Goal: Task Accomplishment & Management: Manage account settings

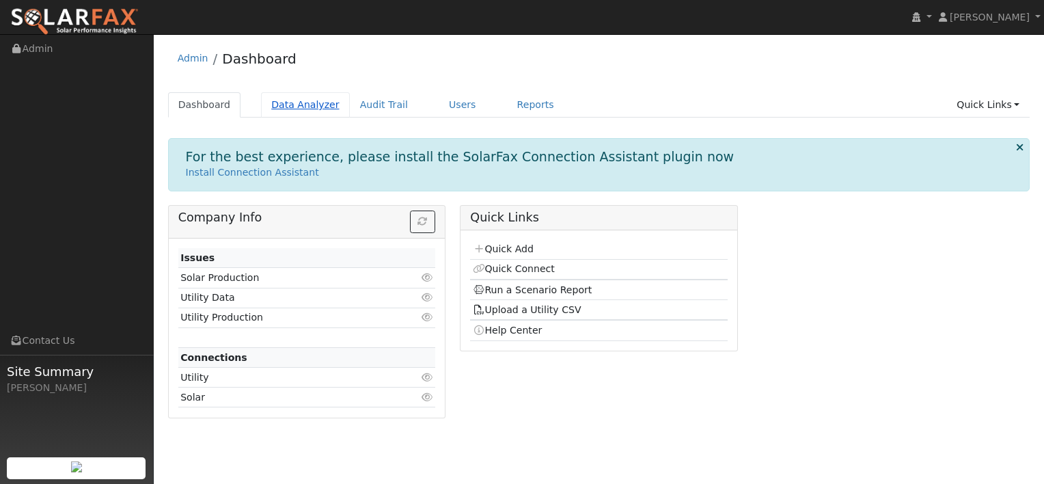
click at [289, 103] on link "Data Analyzer" at bounding box center [305, 104] width 89 height 25
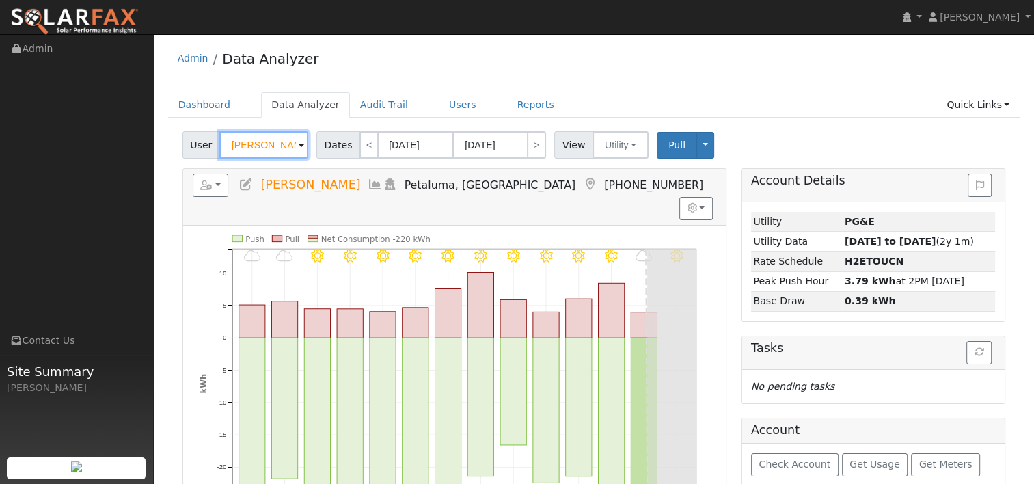
drag, startPoint x: 282, startPoint y: 144, endPoint x: 197, endPoint y: 145, distance: 84.7
click at [197, 145] on div "User Jeanne Lin" at bounding box center [246, 144] width 129 height 27
paste input "[PERSON_NAME]"
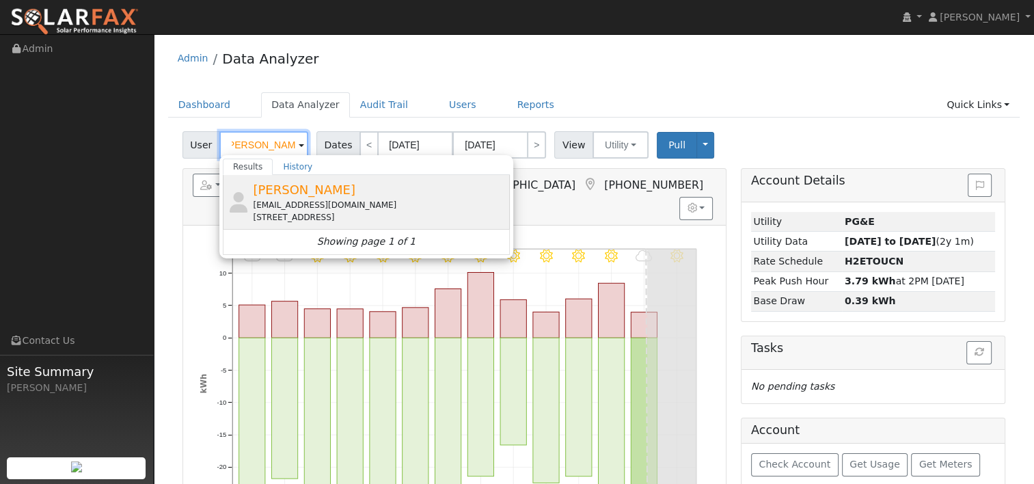
type input "[PERSON_NAME]"
click at [312, 206] on div "[EMAIL_ADDRESS][DOMAIN_NAME]" at bounding box center [380, 205] width 254 height 12
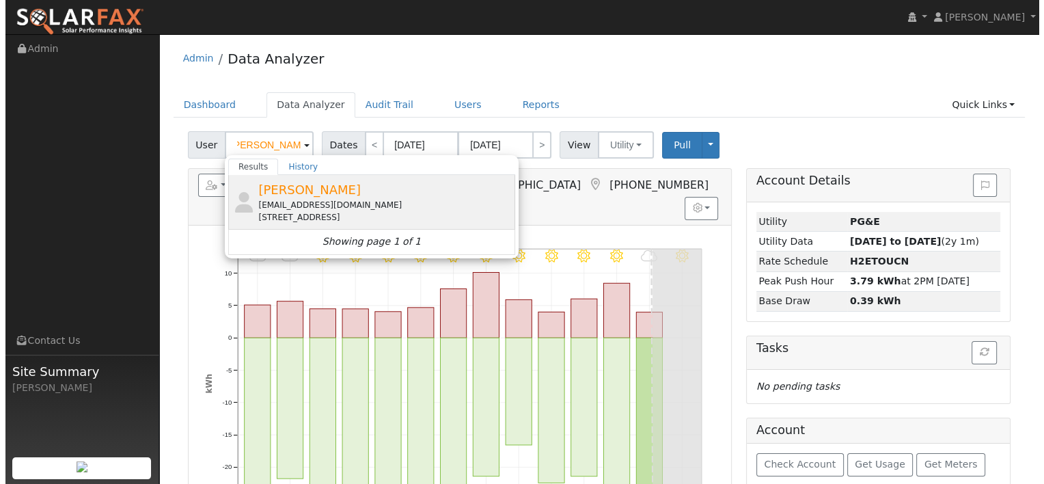
scroll to position [0, 0]
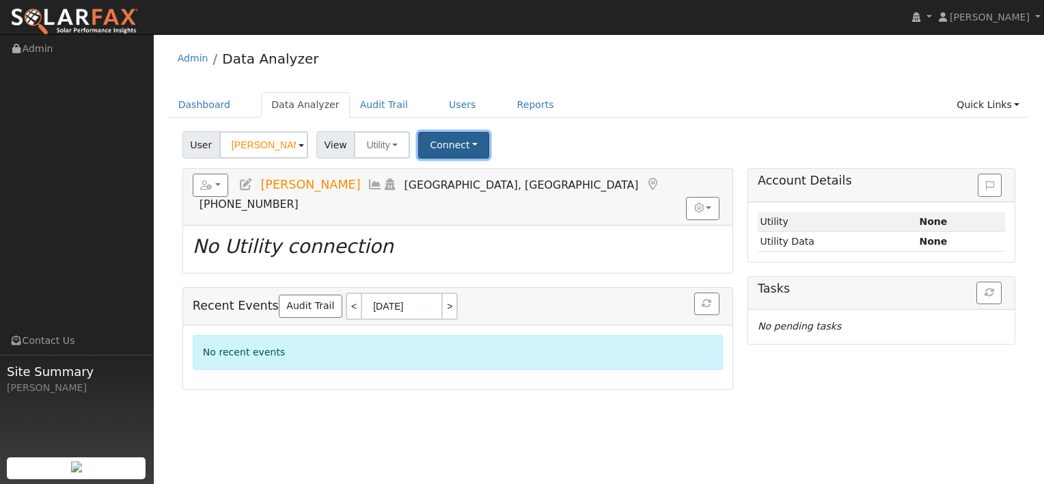
click at [457, 143] on button "Connect" at bounding box center [453, 145] width 71 height 27
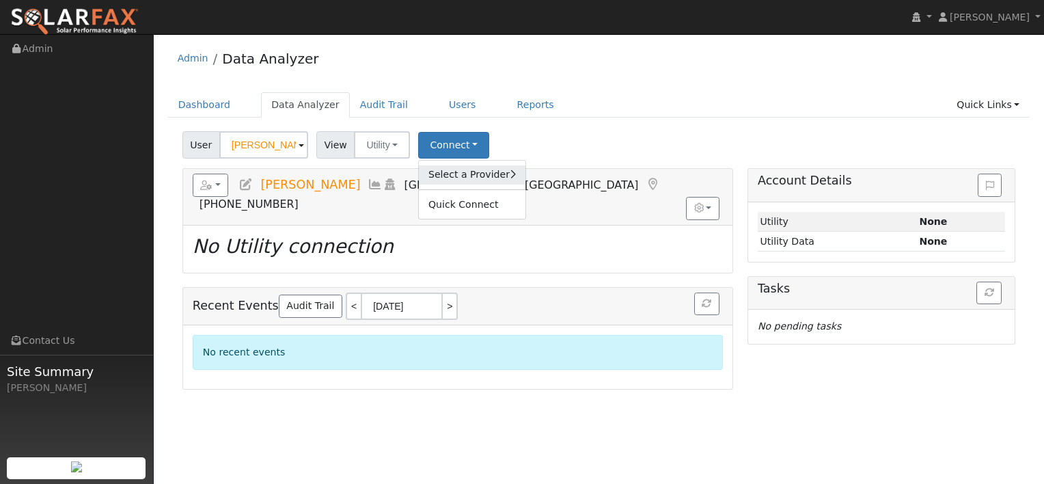
click at [494, 174] on link "Select a Provider" at bounding box center [472, 174] width 107 height 19
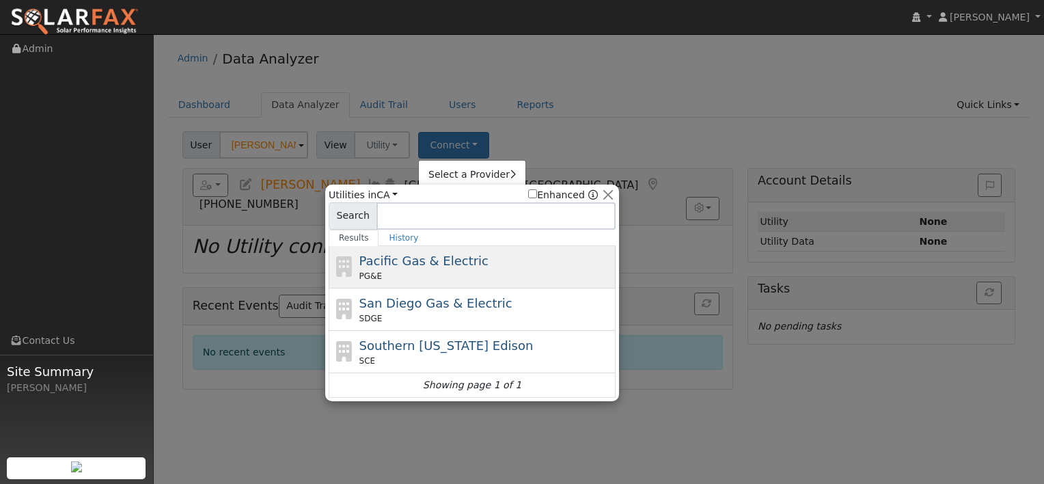
click at [443, 266] on span "Pacific Gas & Electric" at bounding box center [423, 261] width 129 height 14
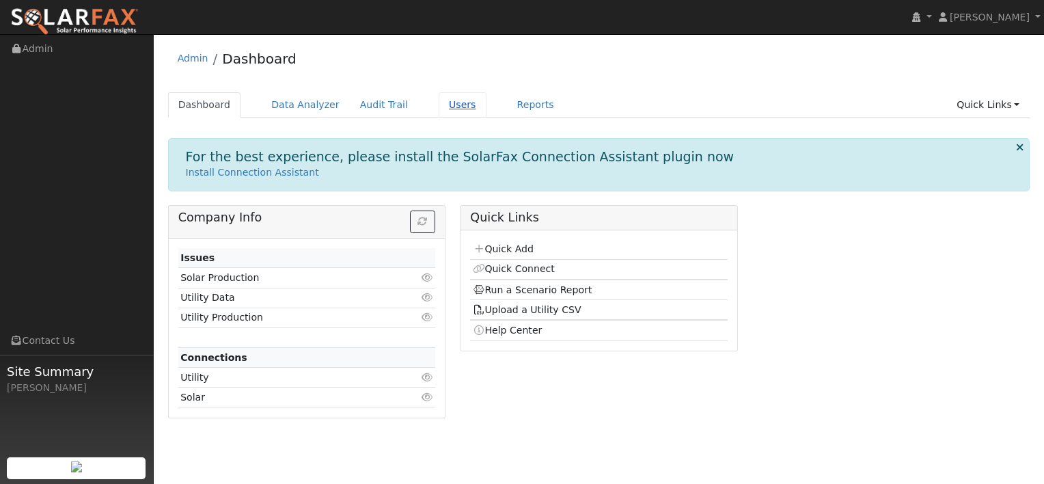
click at [443, 105] on link "Users" at bounding box center [463, 104] width 48 height 25
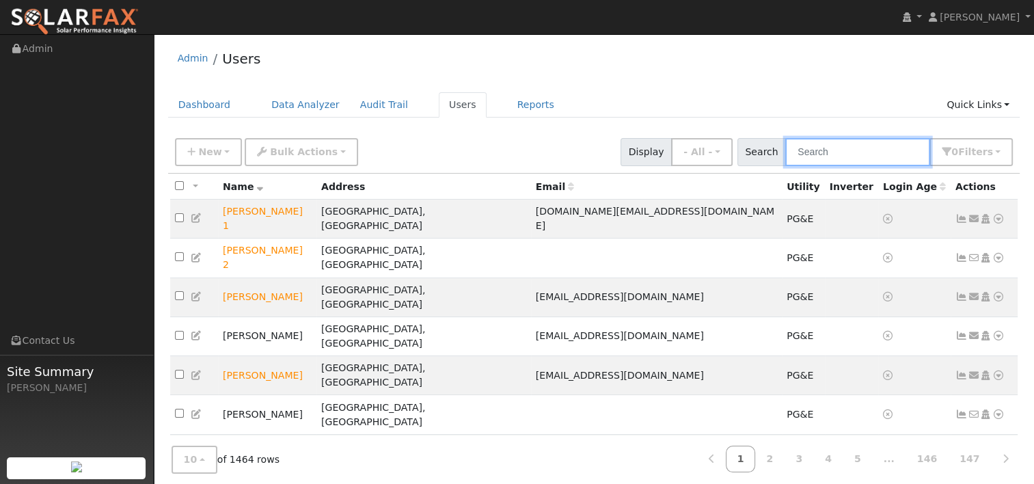
click at [853, 148] on input "text" at bounding box center [857, 152] width 145 height 28
paste input "[PERSON_NAME]"
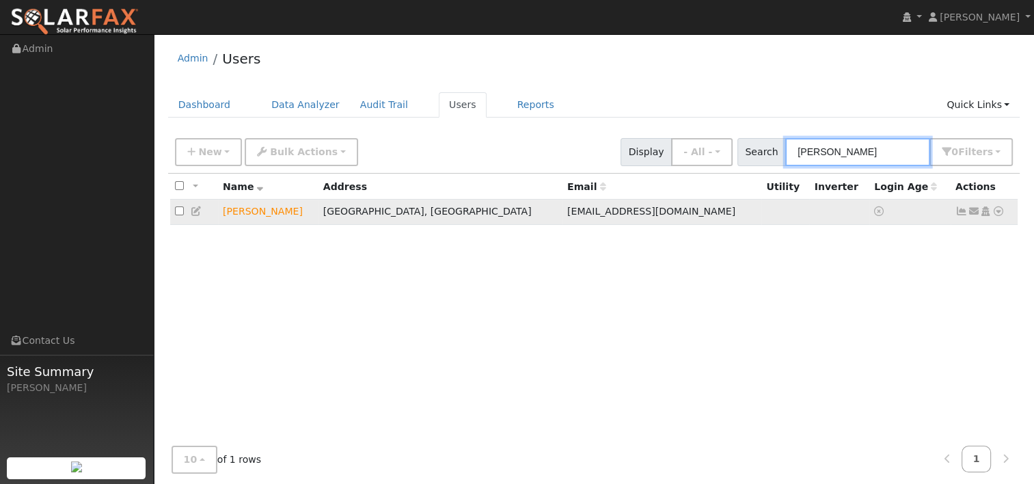
type input "[PERSON_NAME]"
click at [997, 210] on icon at bounding box center [998, 211] width 12 height 10
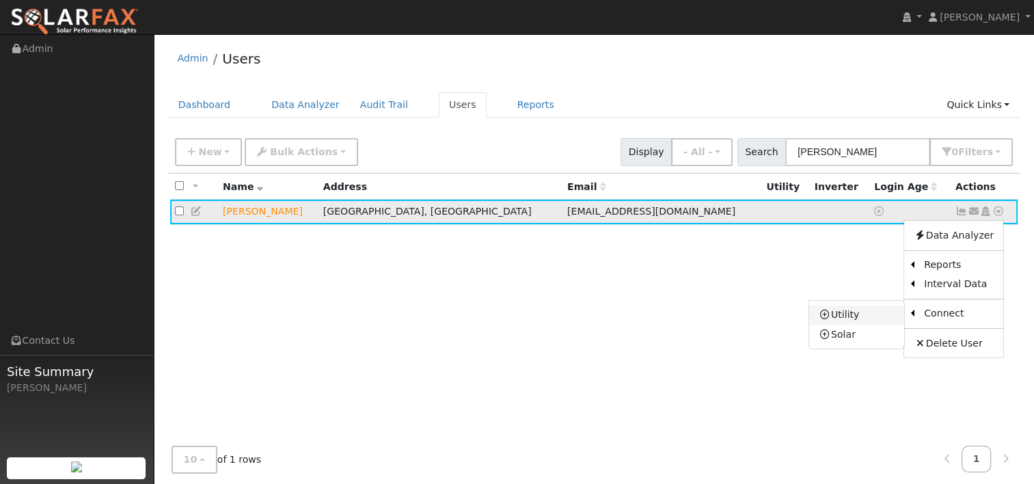
click at [845, 312] on link "Utility" at bounding box center [856, 314] width 95 height 19
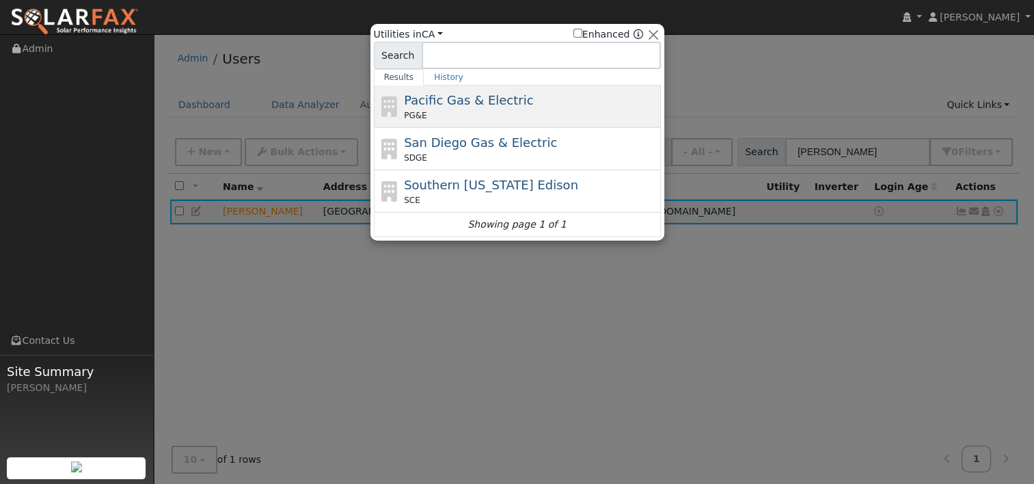
click at [463, 102] on span "Pacific Gas & Electric" at bounding box center [468, 100] width 129 height 14
